Goal: Navigation & Orientation: Find specific page/section

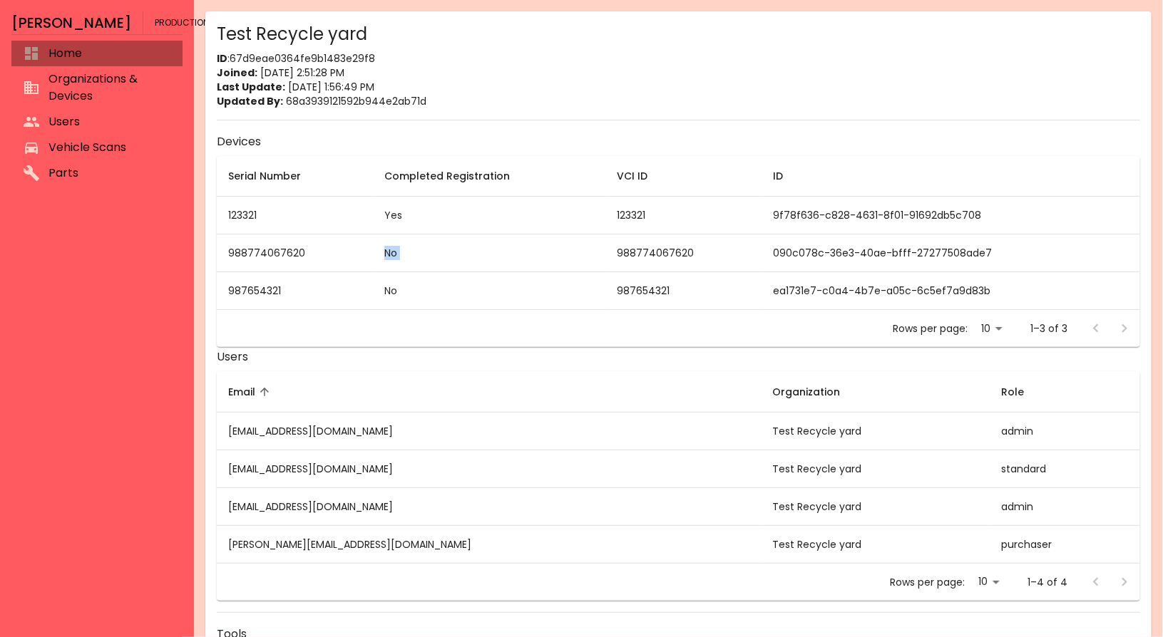
click at [127, 48] on span "Home" at bounding box center [109, 53] width 123 height 17
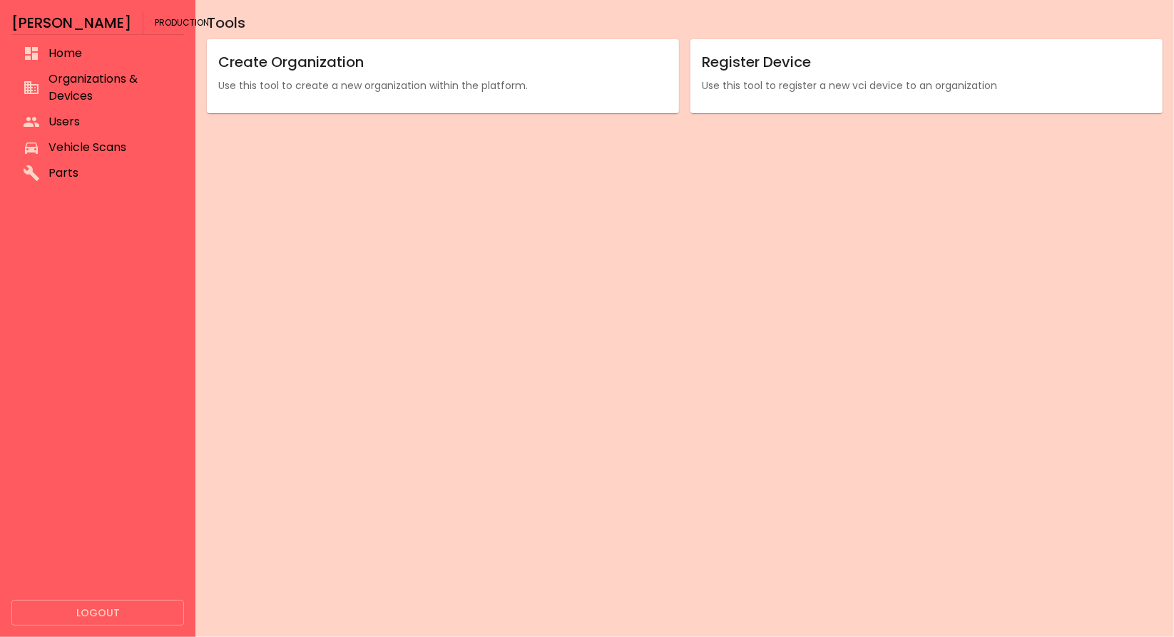
click at [167, 78] on span "Organizations & Devices" at bounding box center [110, 88] width 124 height 34
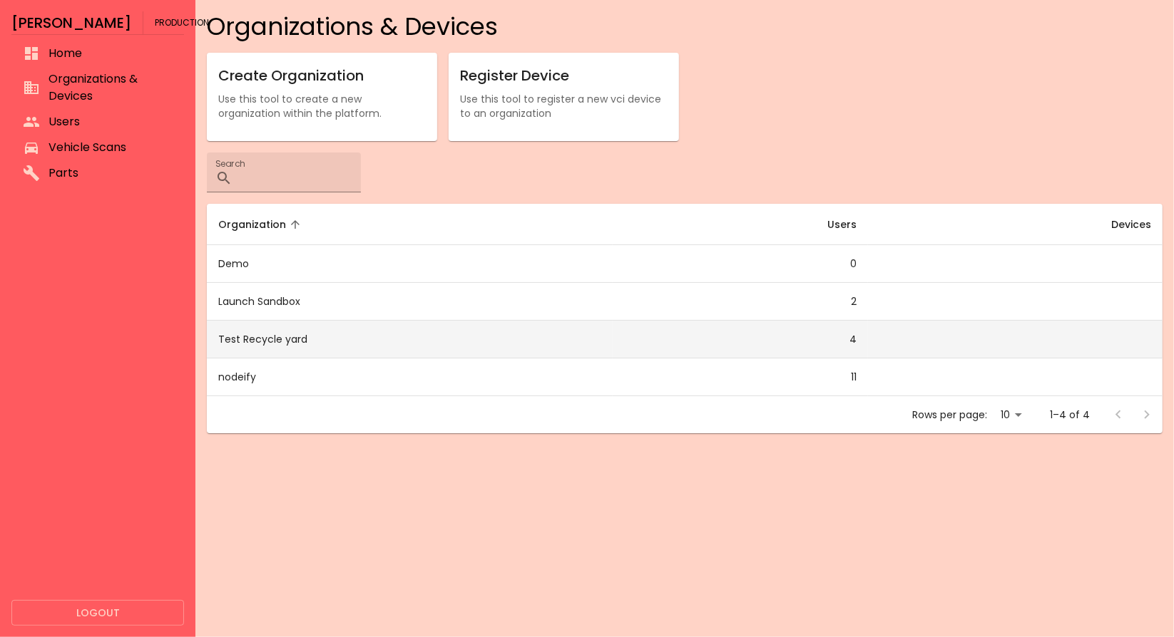
click at [269, 344] on td "Test Recycle yard" at bounding box center [409, 340] width 405 height 38
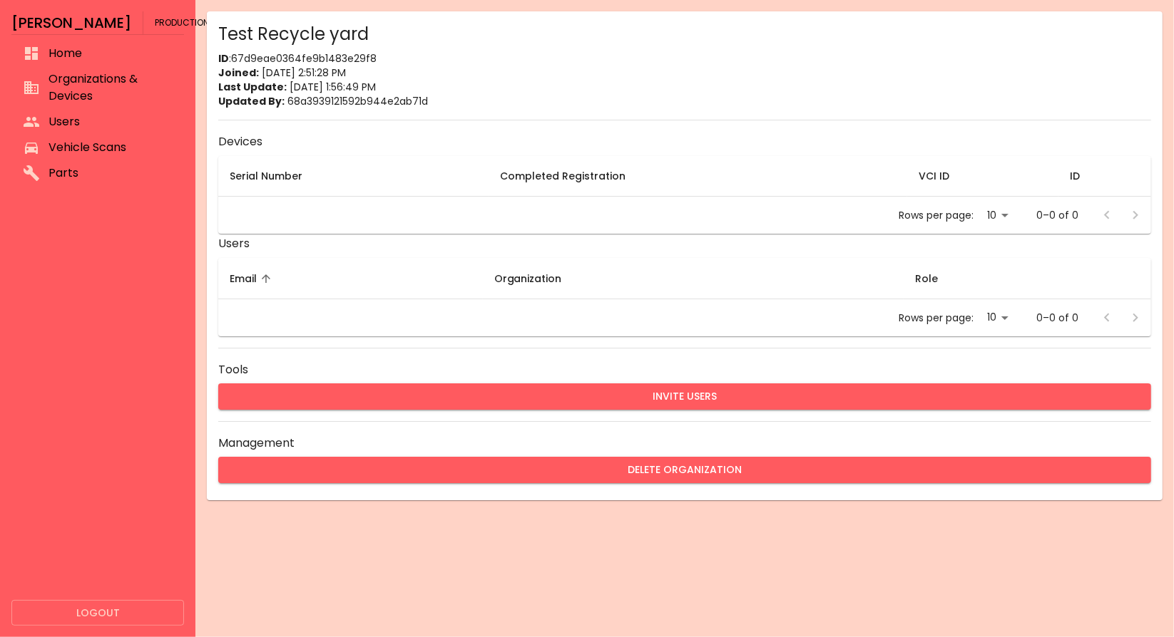
click at [56, 146] on span "Vehicle Scans" at bounding box center [110, 147] width 124 height 17
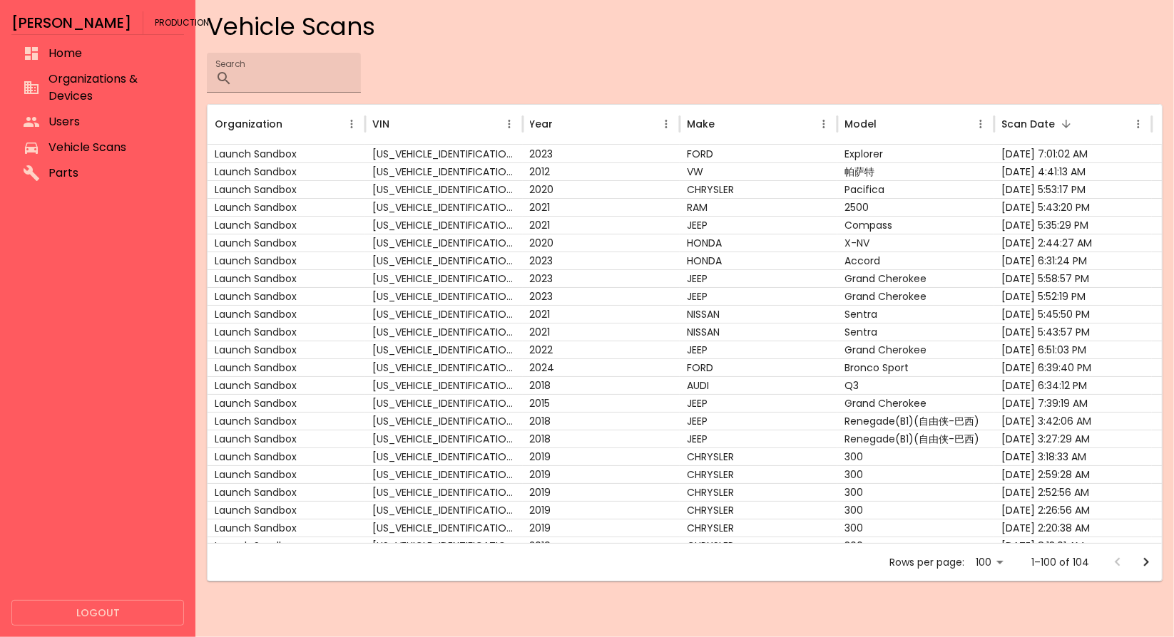
click at [68, 119] on span "Users" at bounding box center [110, 121] width 124 height 17
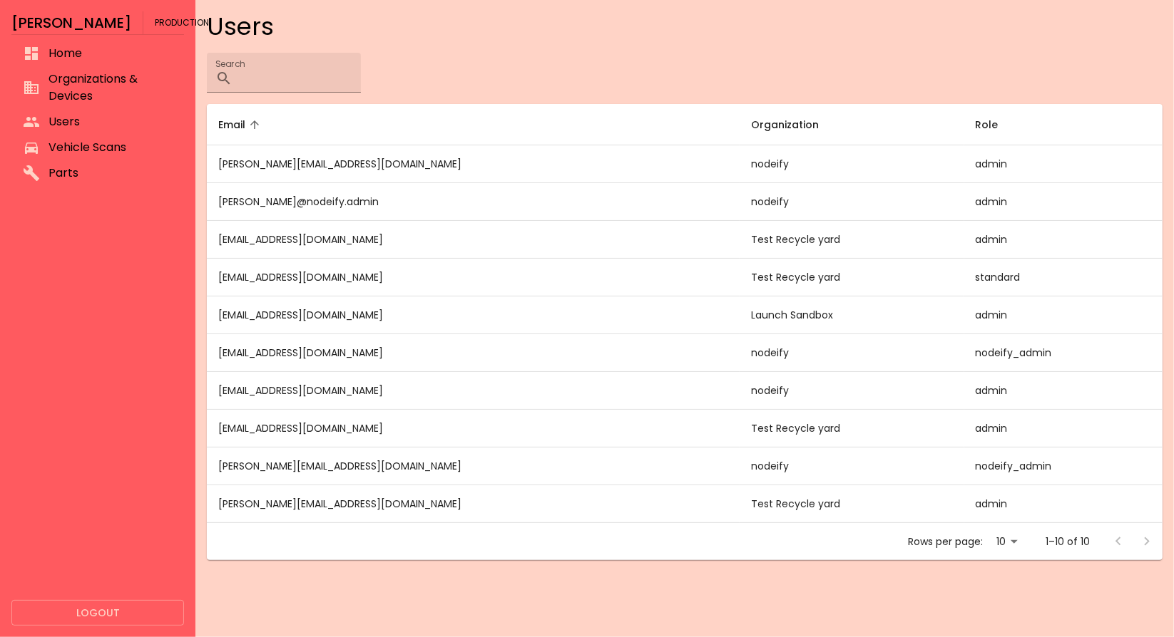
click at [100, 71] on span "Organizations & Devices" at bounding box center [110, 88] width 124 height 34
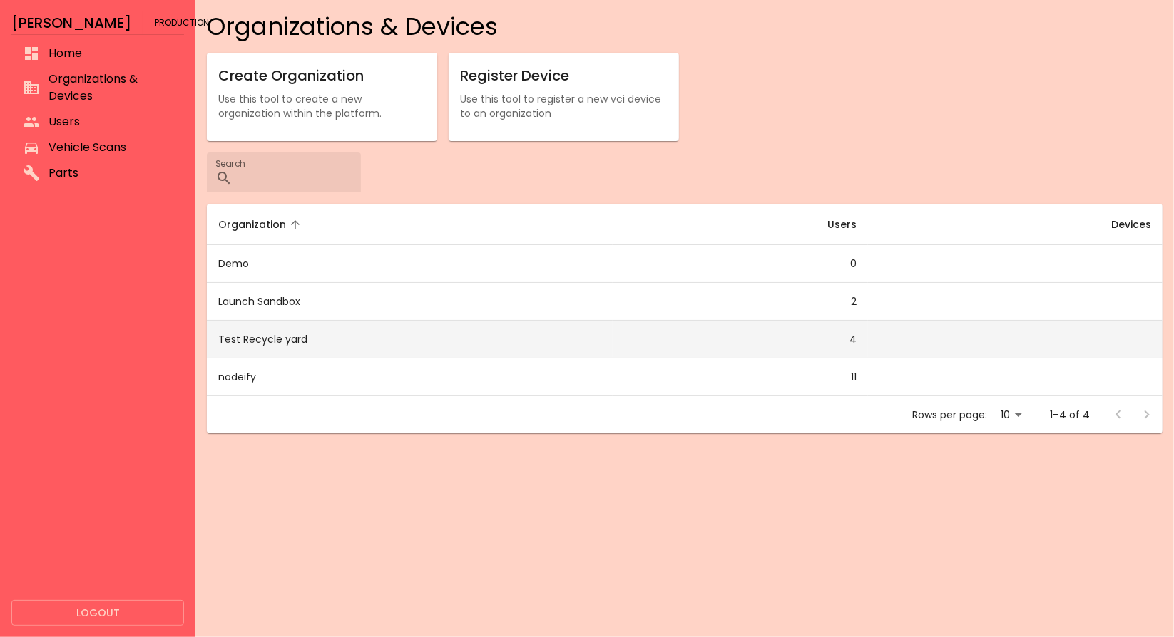
click at [277, 348] on td "Test Recycle yard" at bounding box center [409, 340] width 405 height 38
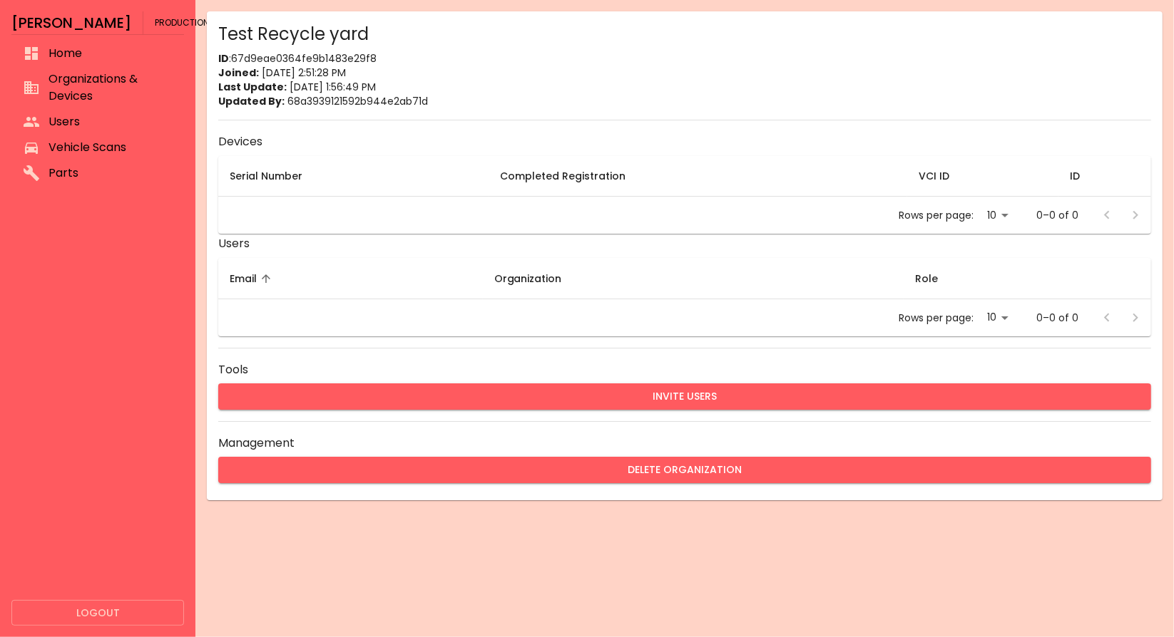
click at [305, 200] on div "Rows per page: 10 ** 0–0 of 0" at bounding box center [684, 215] width 933 height 37
click at [147, 160] on li "Parts" at bounding box center [97, 173] width 173 height 26
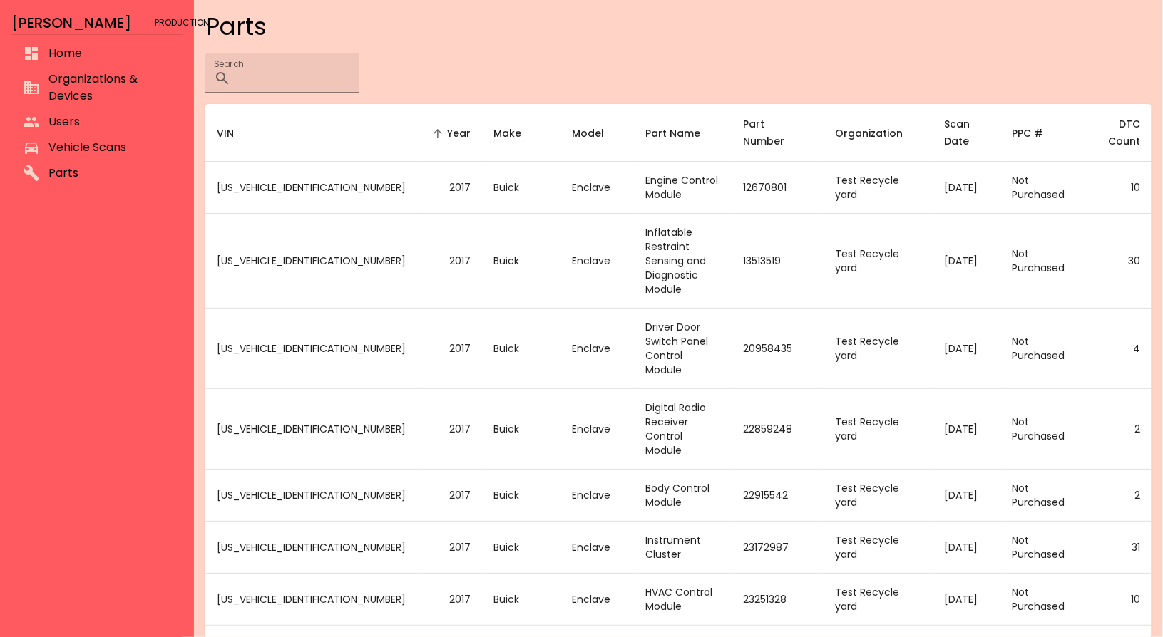
click at [135, 111] on li "Users" at bounding box center [96, 122] width 171 height 26
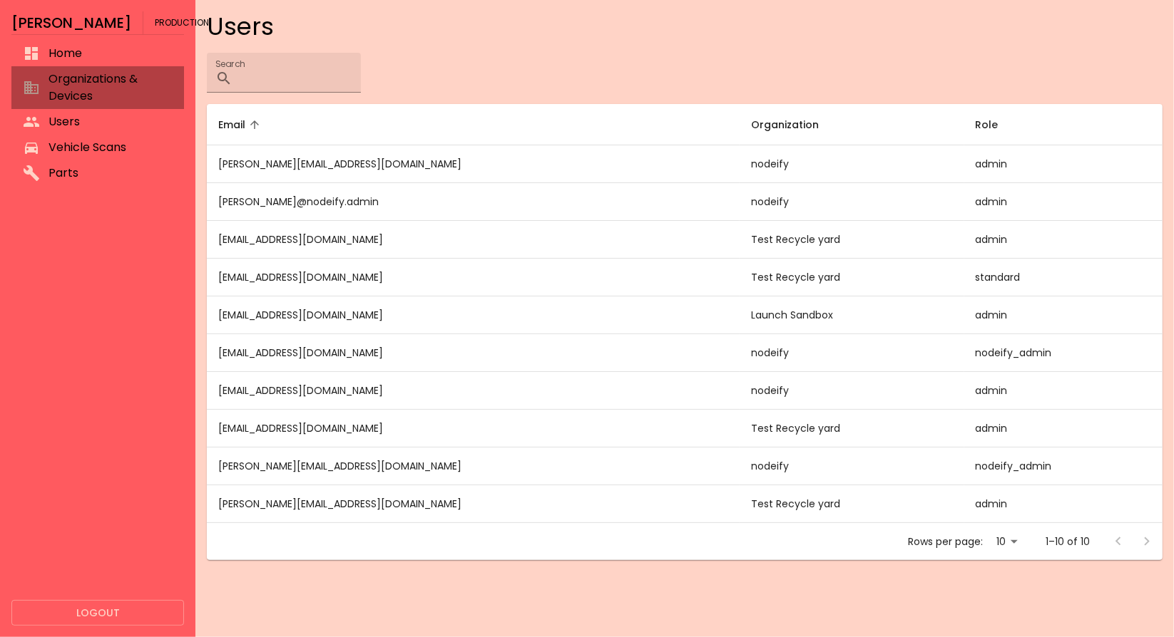
click at [133, 78] on span "Organizations & Devices" at bounding box center [110, 88] width 124 height 34
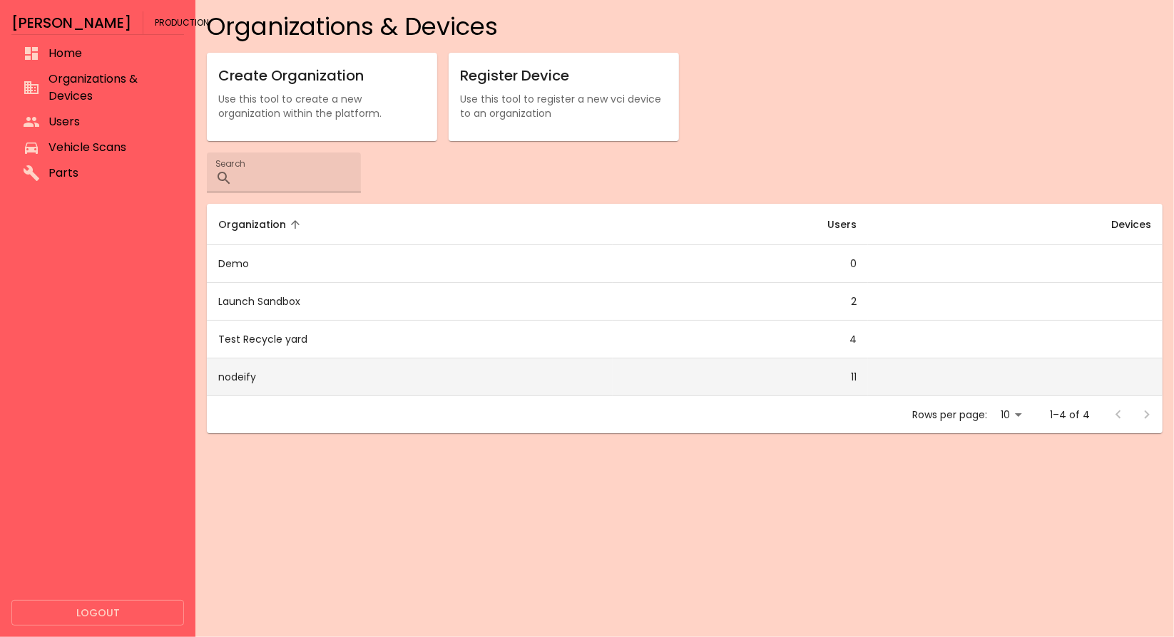
click at [337, 361] on td "nodeify" at bounding box center [409, 378] width 405 height 38
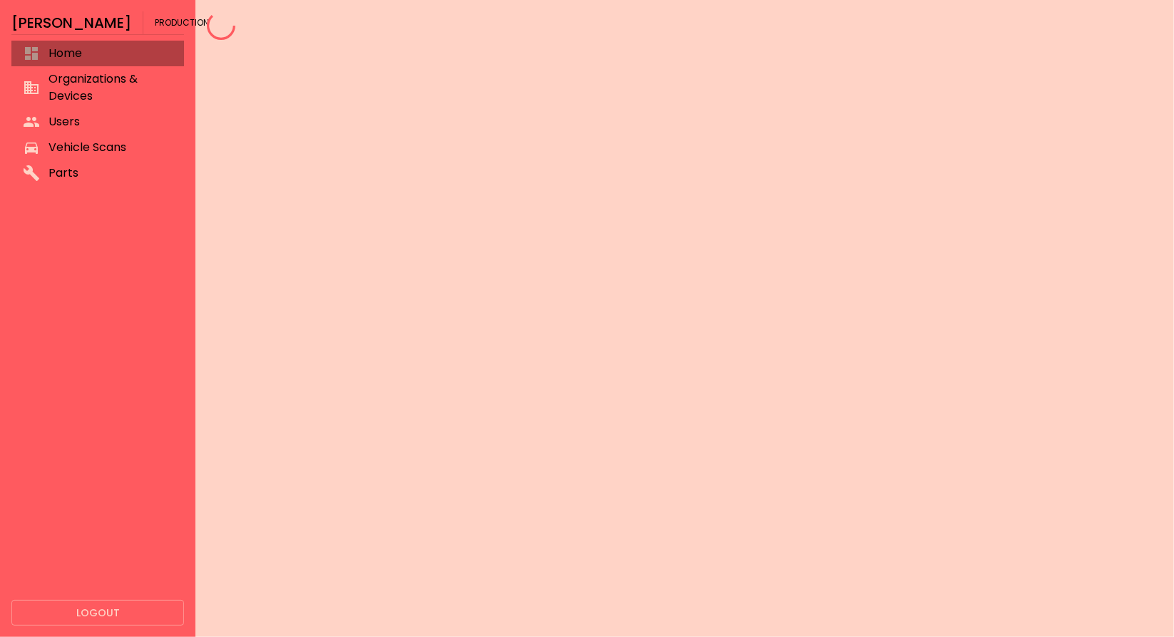
click at [64, 46] on span "Home" at bounding box center [110, 53] width 124 height 17
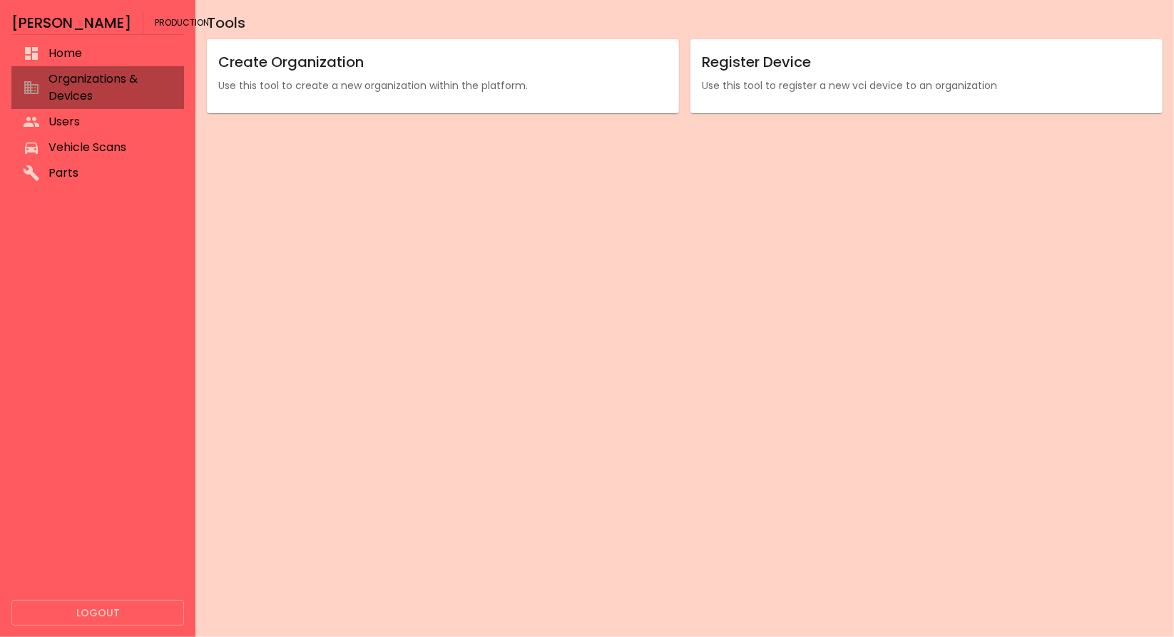
click at [149, 88] on span "Organizations & Devices" at bounding box center [110, 88] width 124 height 34
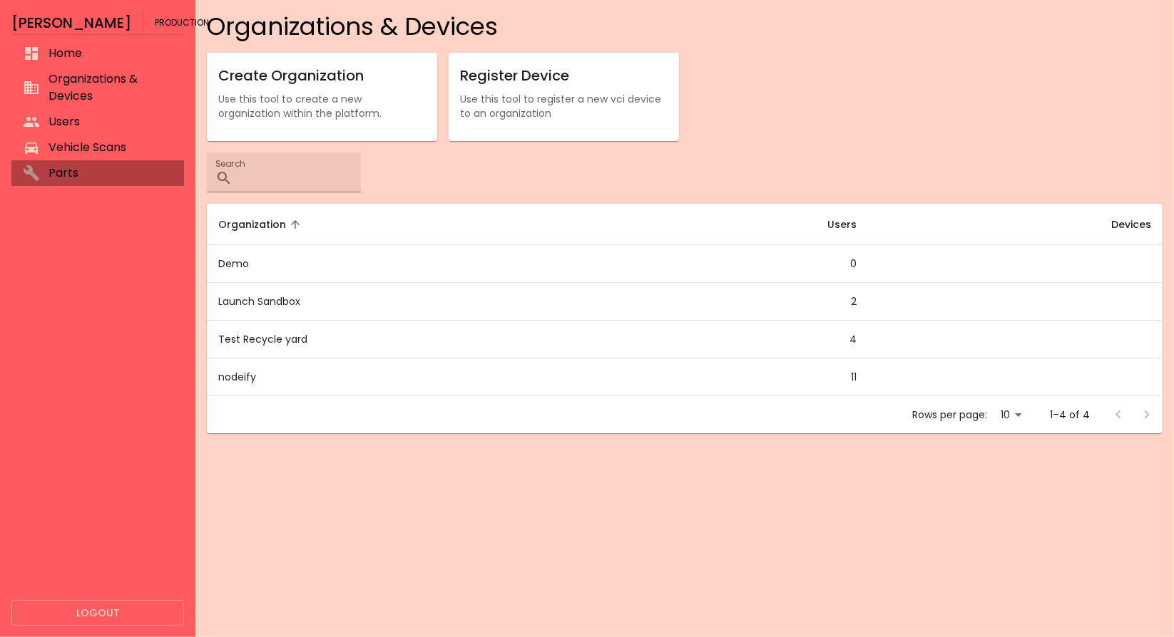
click at [92, 162] on li "Parts" at bounding box center [97, 173] width 173 height 26
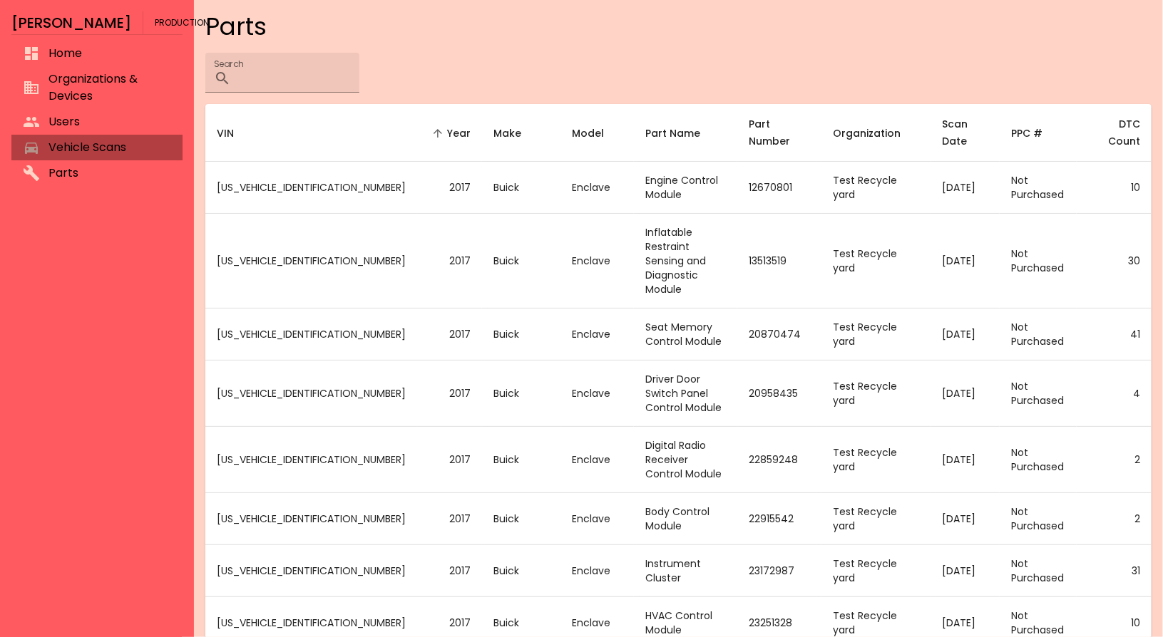
click at [91, 150] on span "Vehicle Scans" at bounding box center [109, 147] width 123 height 17
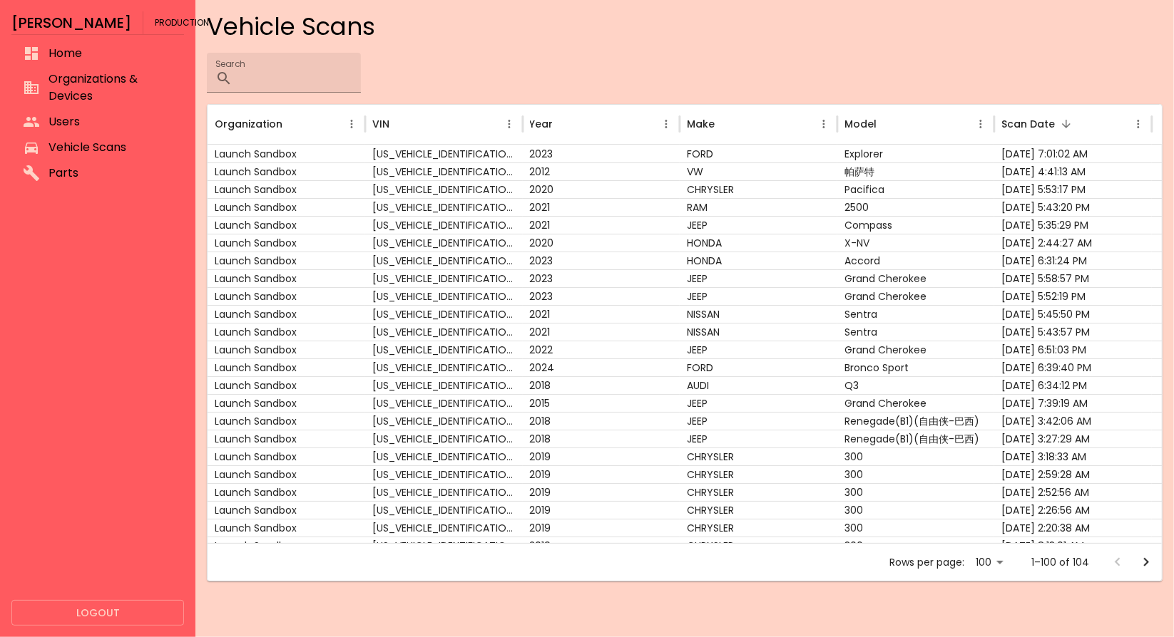
click at [101, 124] on span "Users" at bounding box center [110, 121] width 124 height 17
